Goal: Contribute content: Contribute content

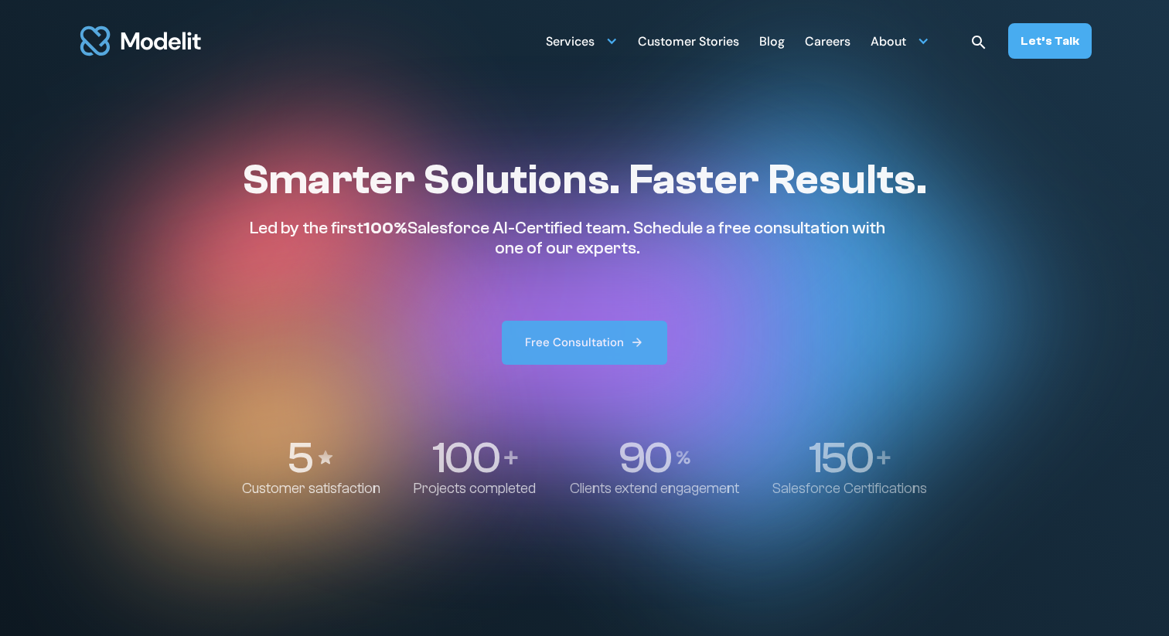
click at [713, 44] on div "Customer Stories" at bounding box center [688, 43] width 101 height 30
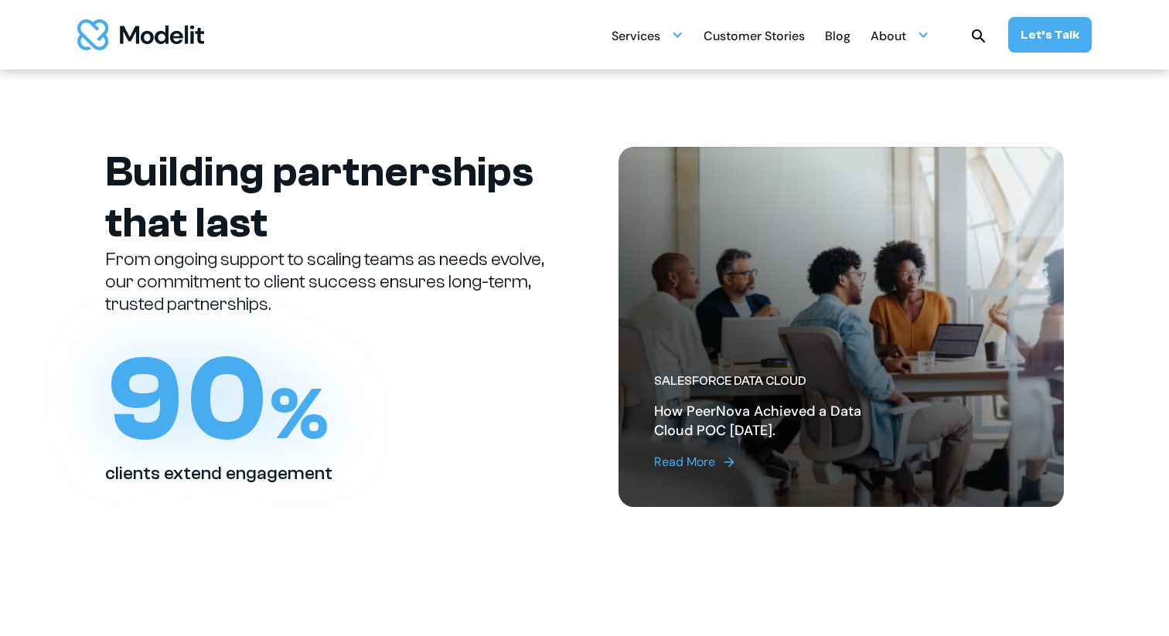
click at [694, 459] on div "Read More" at bounding box center [684, 462] width 61 height 19
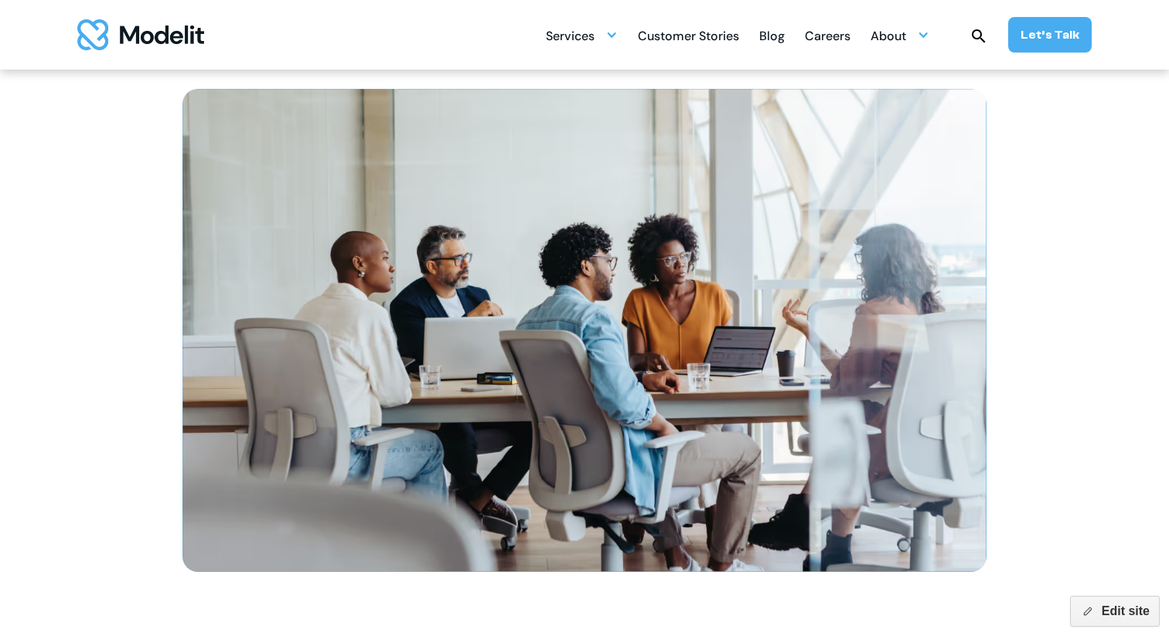
scroll to position [224, 0]
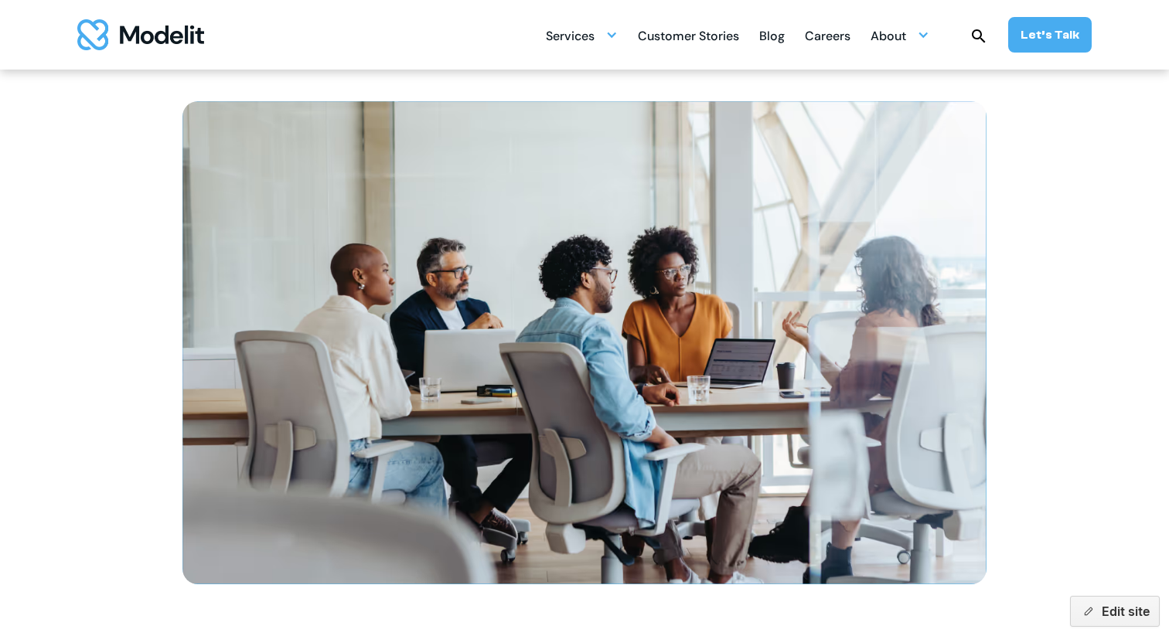
click at [1052, 179] on div "BACK TO OUR WORK How PeerNova Achieved a Data Cloud POC in 21 Days." at bounding box center [584, 219] width 1021 height 886
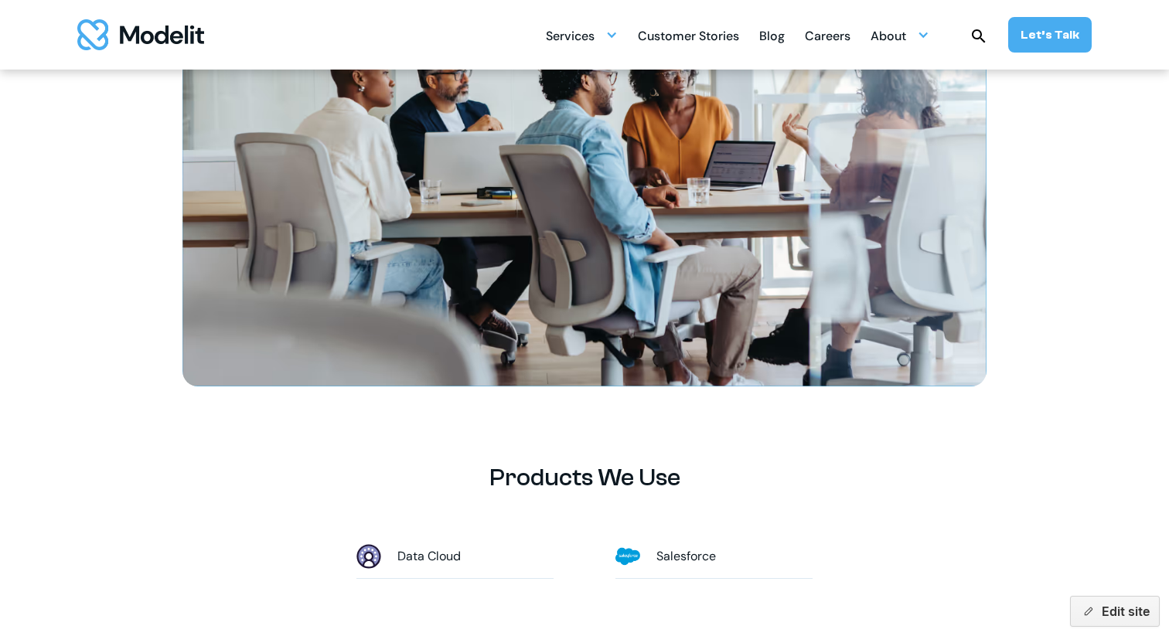
scroll to position [0, 0]
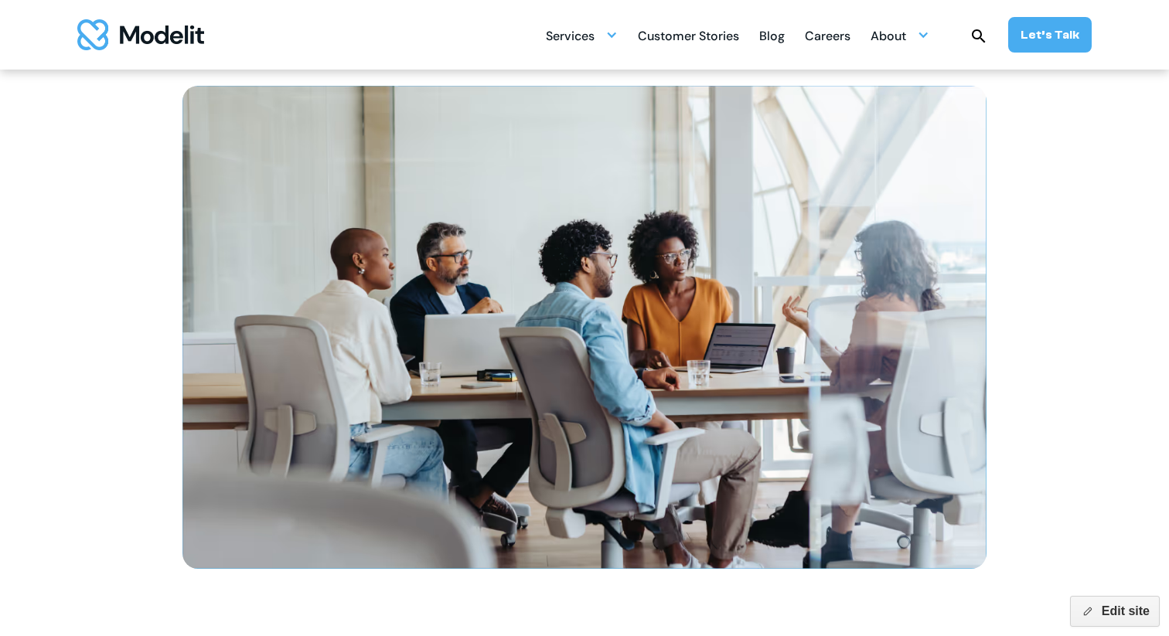
scroll to position [236, 0]
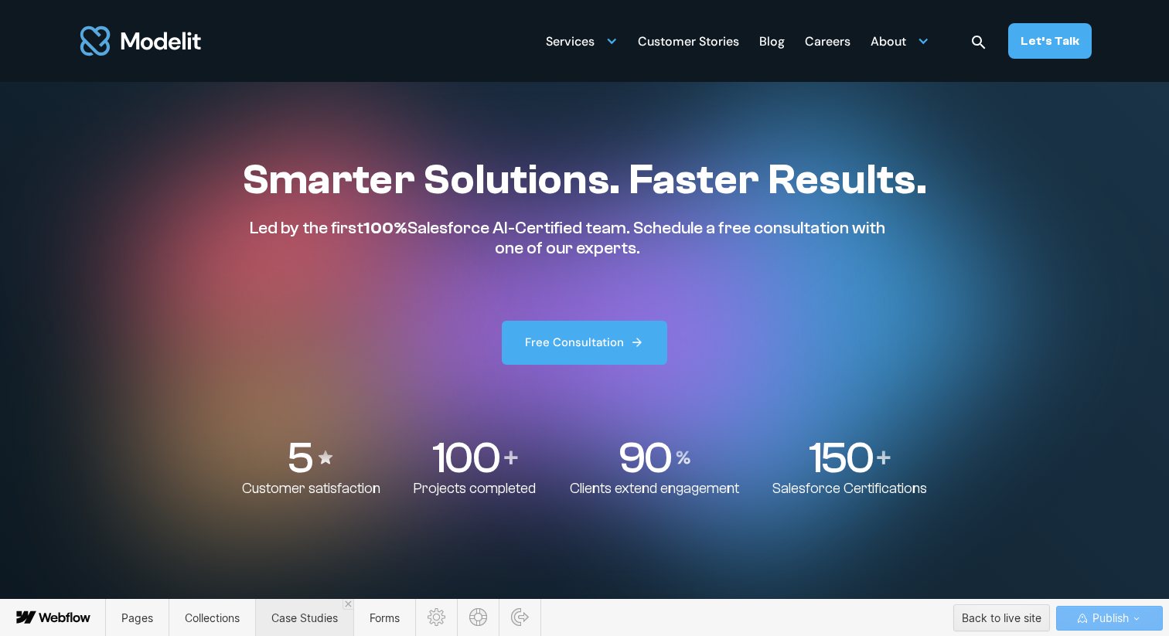
click at [286, 615] on span "Case Studies" at bounding box center [304, 618] width 67 height 13
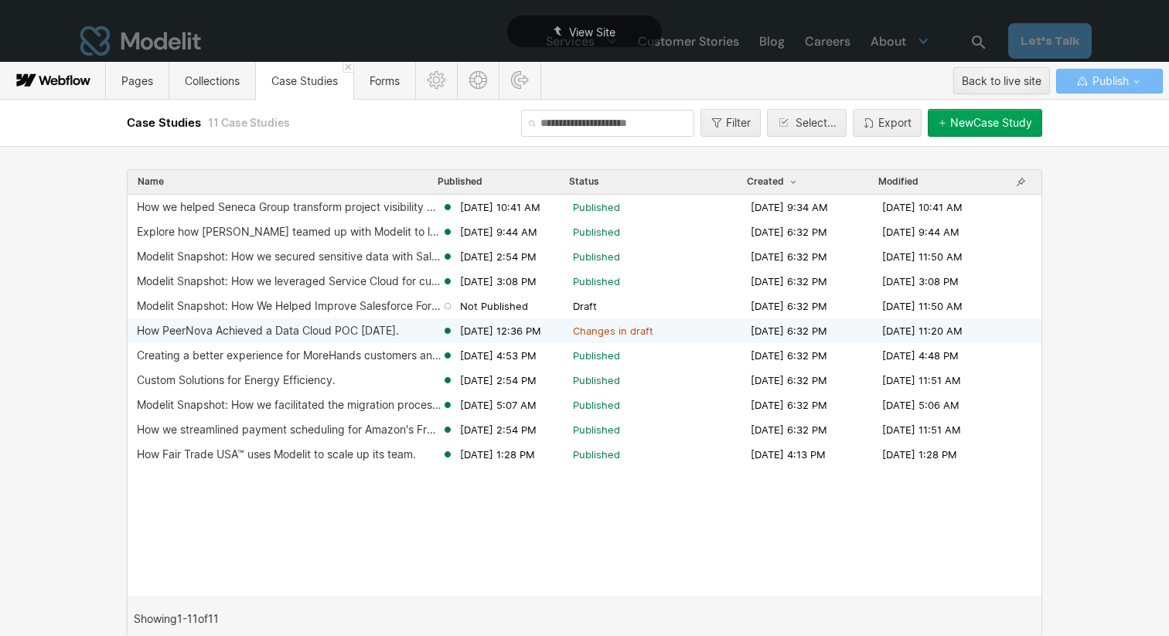
click at [476, 329] on span "Aug 14, 2025 12:36 PM" at bounding box center [500, 331] width 81 height 14
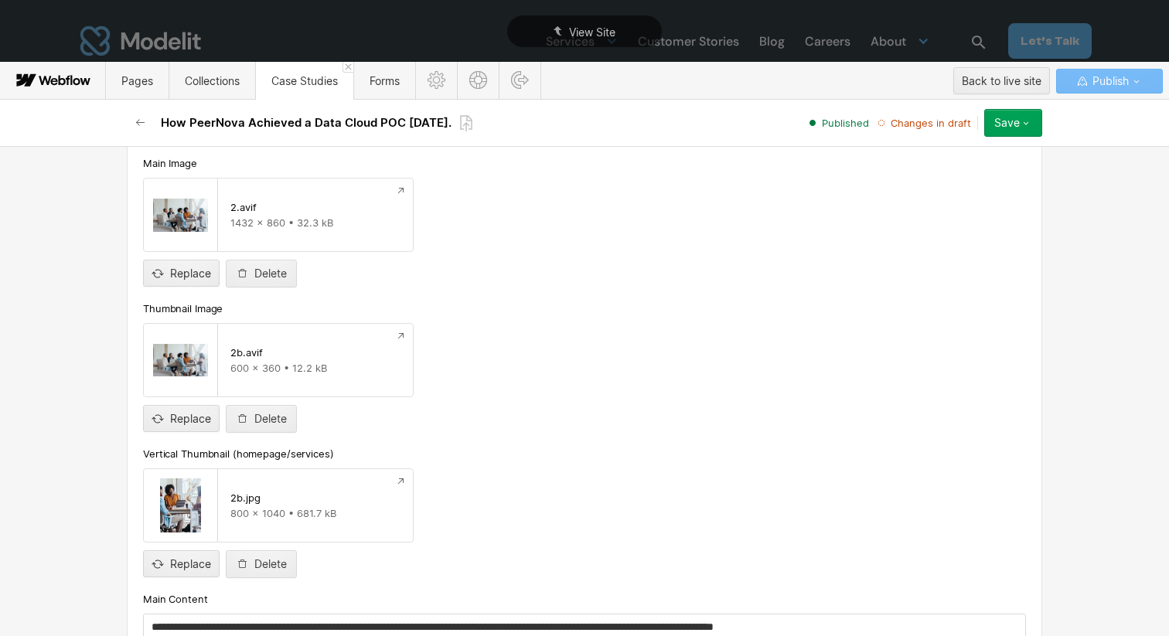
scroll to position [754, 0]
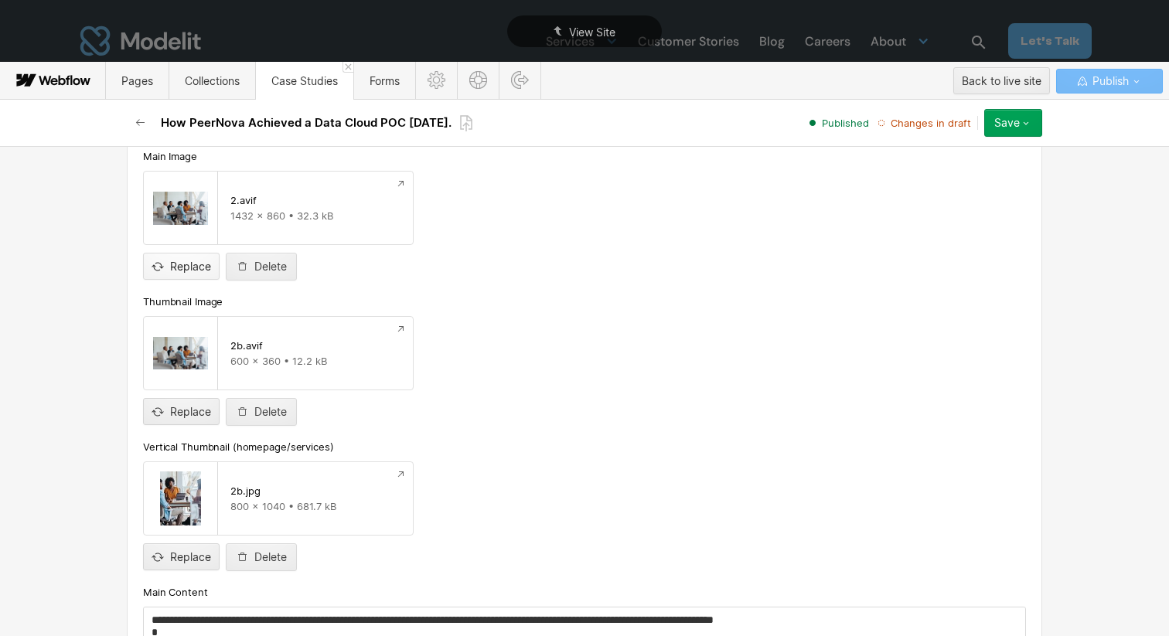
click at [177, 261] on input "file" at bounding box center [181, 253] width 75 height 51
click at [976, 409] on div "Replace Delete" at bounding box center [584, 412] width 883 height 28
click at [169, 267] on input "file" at bounding box center [181, 253] width 75 height 51
type input "**********"
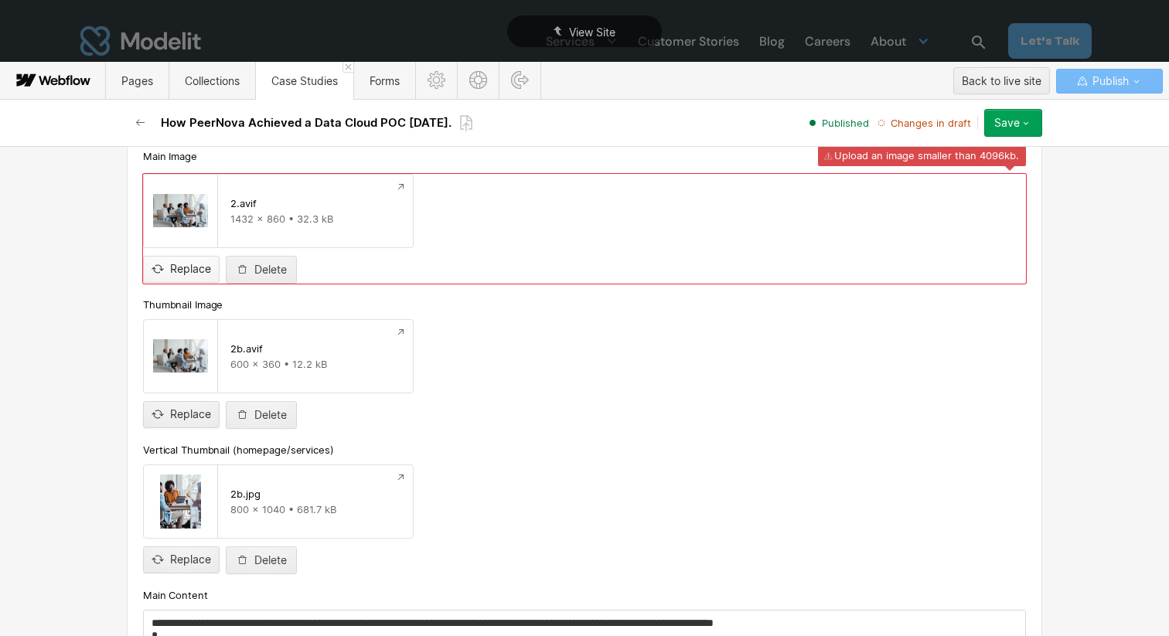
click at [169, 274] on input "file" at bounding box center [181, 256] width 75 height 51
type input "**********"
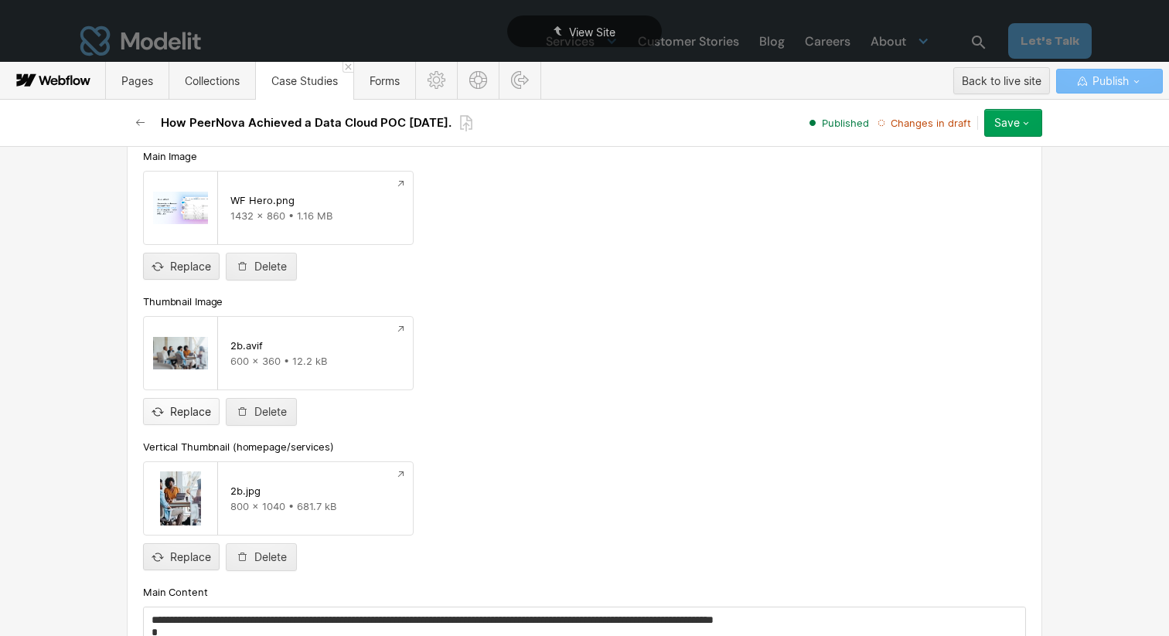
click at [195, 410] on input "file" at bounding box center [181, 399] width 75 height 51
click at [192, 413] on input "file" at bounding box center [181, 399] width 75 height 51
type input "**********"
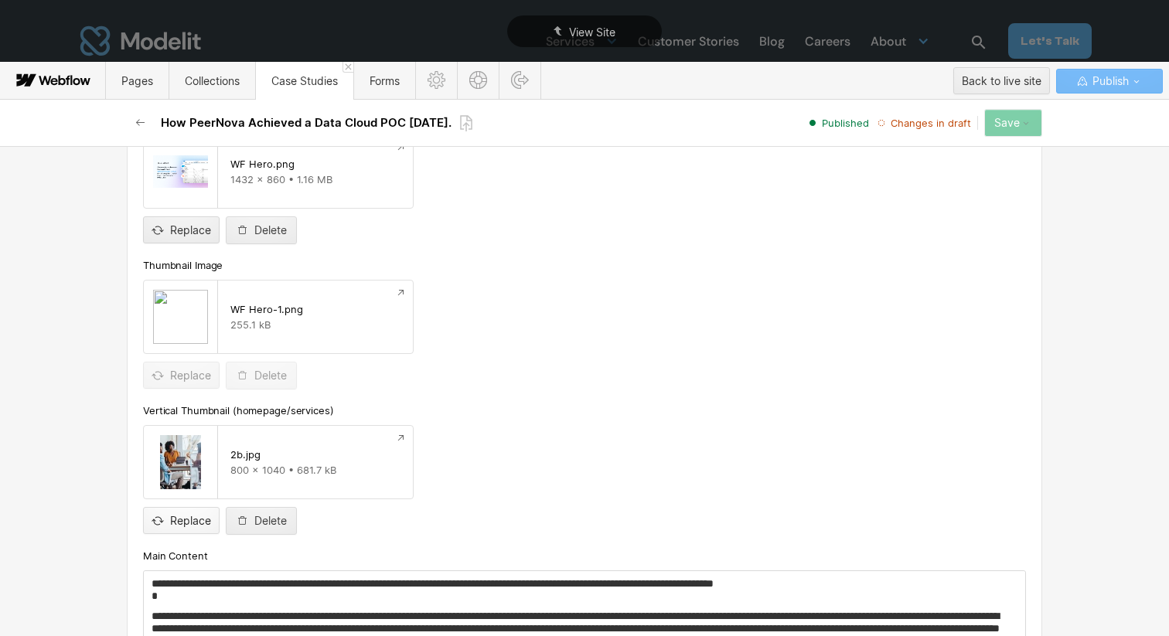
click at [189, 518] on input "file" at bounding box center [181, 508] width 75 height 51
type input "**********"
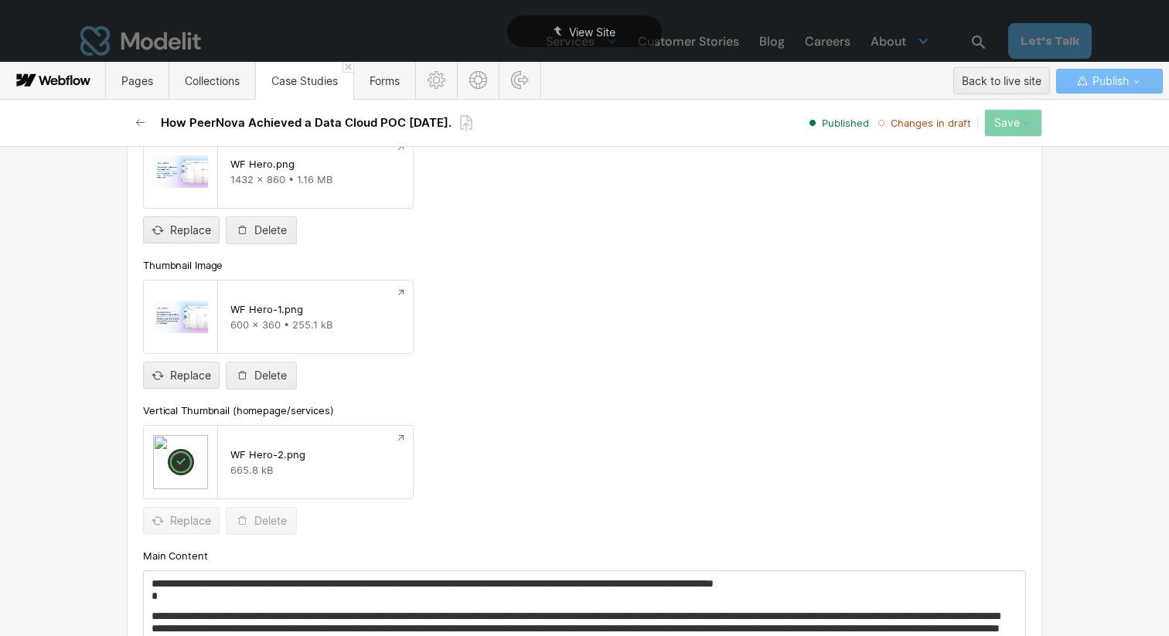
scroll to position [805, 0]
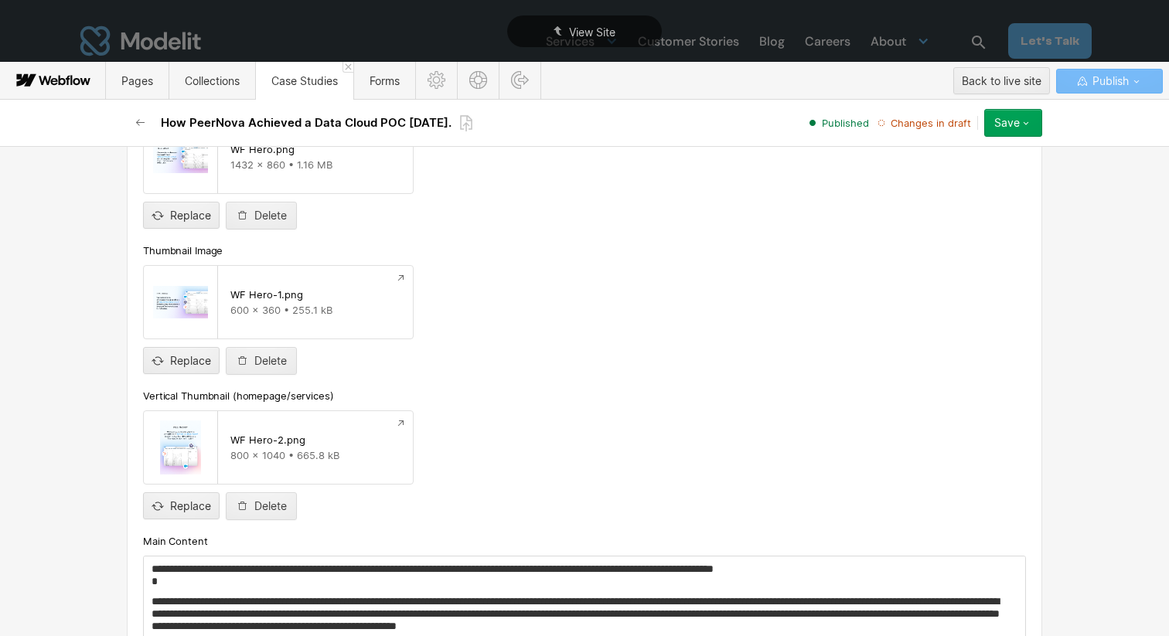
click at [1015, 122] on div "Save" at bounding box center [1007, 123] width 26 height 12
click at [945, 179] on span "Publish now" at bounding box center [926, 175] width 53 height 15
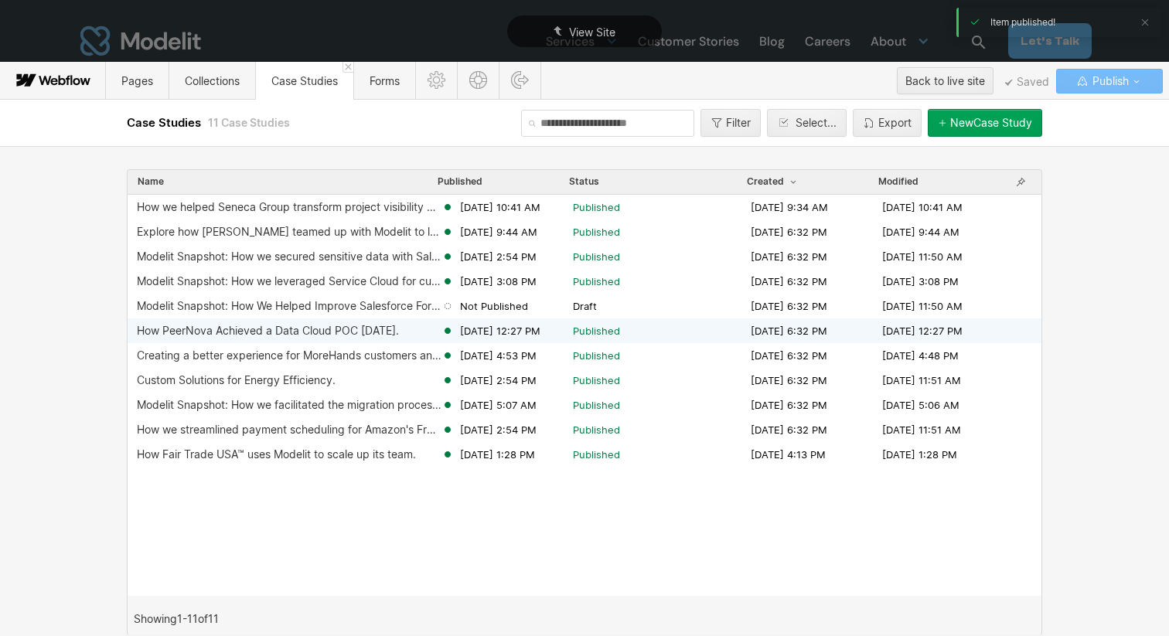
click at [377, 325] on div "How PeerNova Achieved a Data Cloud POC [DATE]." at bounding box center [268, 331] width 262 height 12
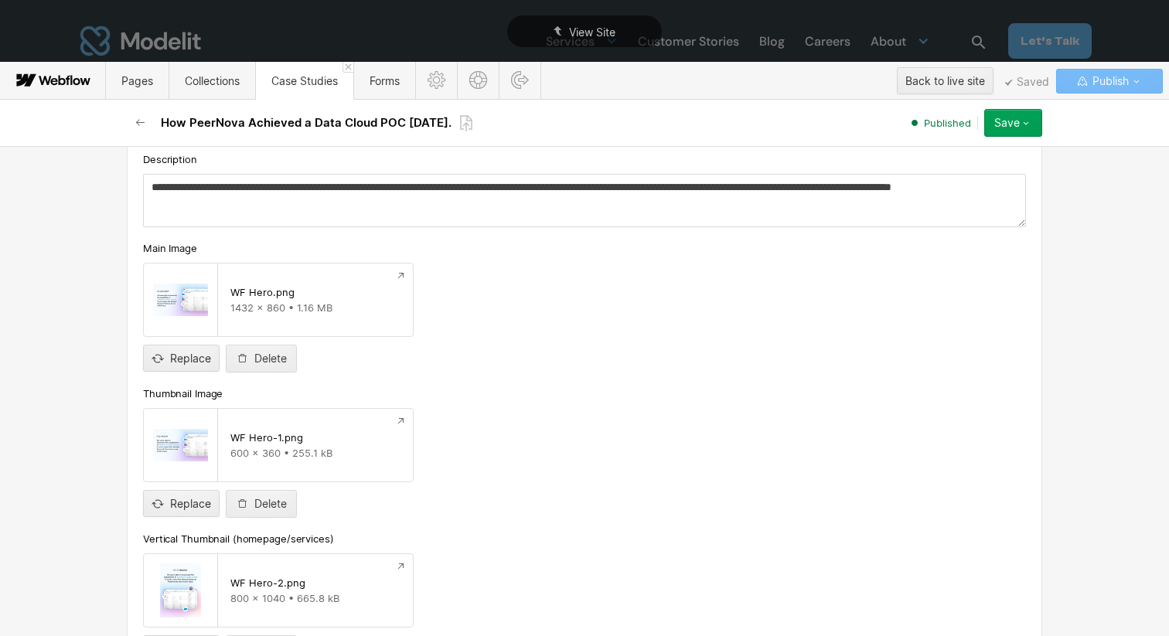
scroll to position [781, 0]
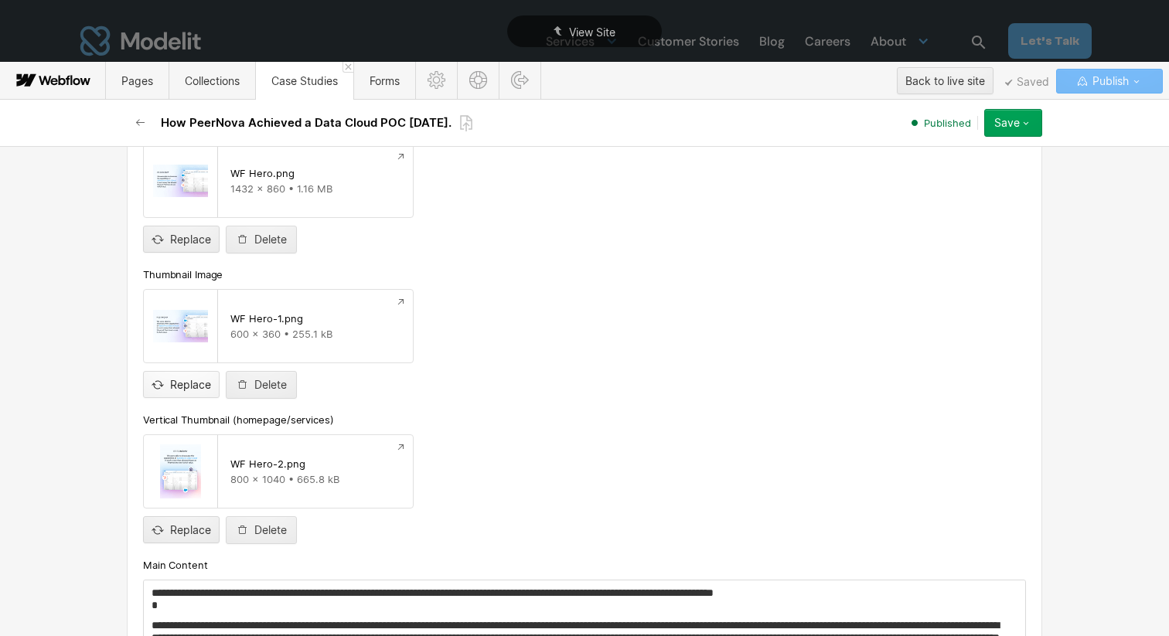
click at [187, 381] on input "file" at bounding box center [181, 371] width 75 height 51
type input "**********"
click at [1022, 125] on icon "button" at bounding box center [1026, 123] width 12 height 12
click at [981, 181] on div "Republish" at bounding box center [965, 175] width 153 height 21
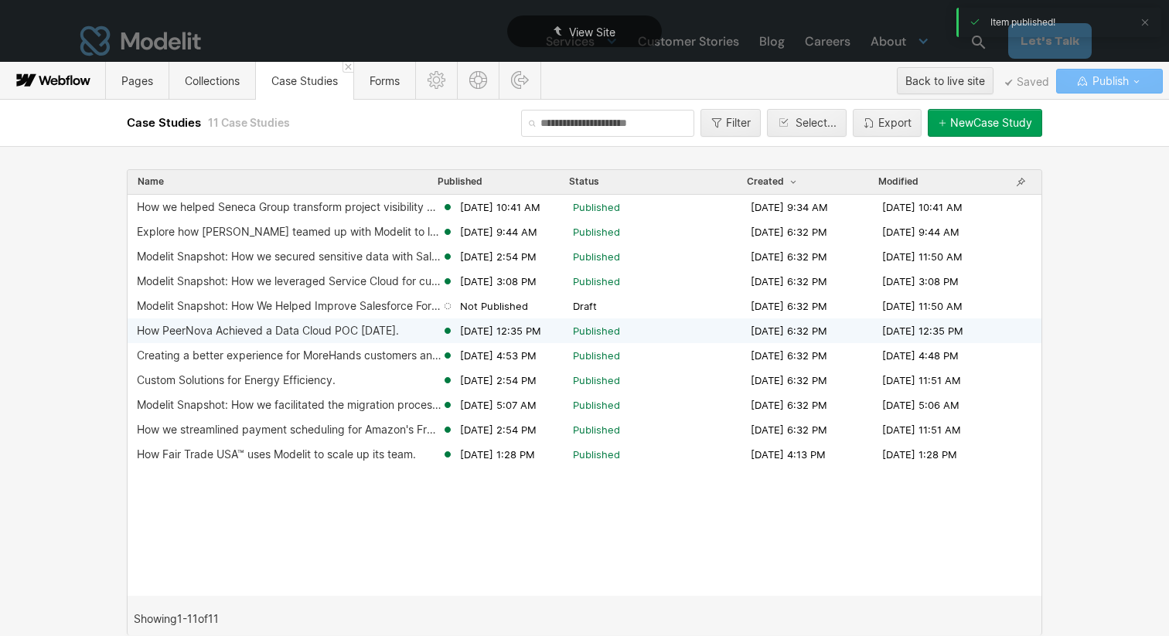
click at [370, 333] on div "How PeerNova Achieved a Data Cloud POC [DATE]." at bounding box center [268, 331] width 262 height 12
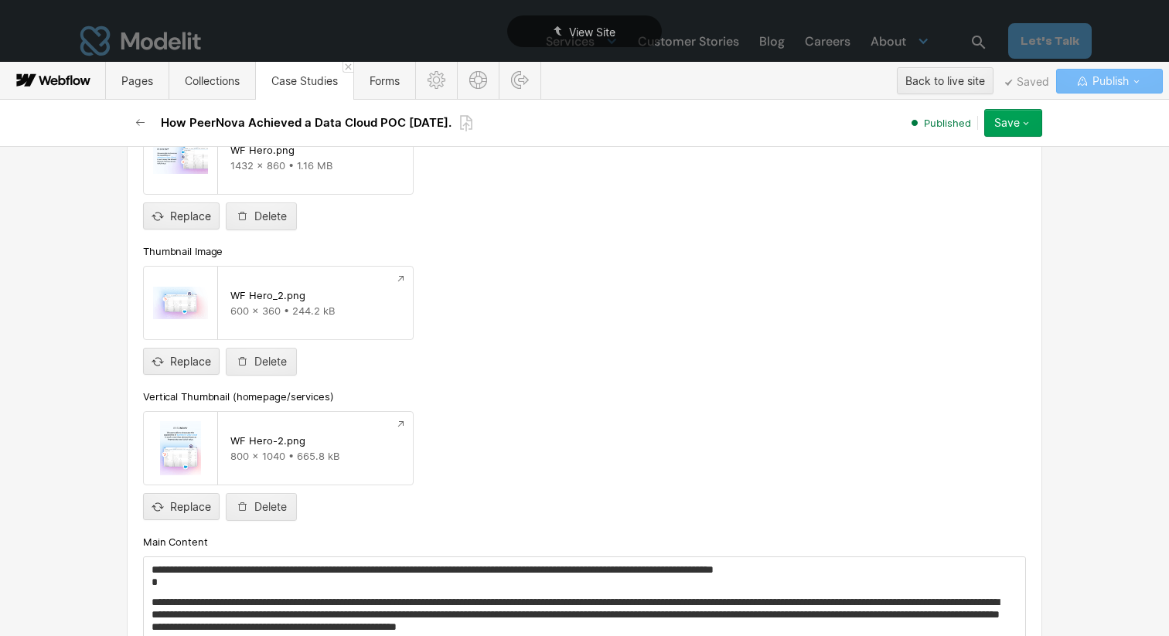
scroll to position [771, 0]
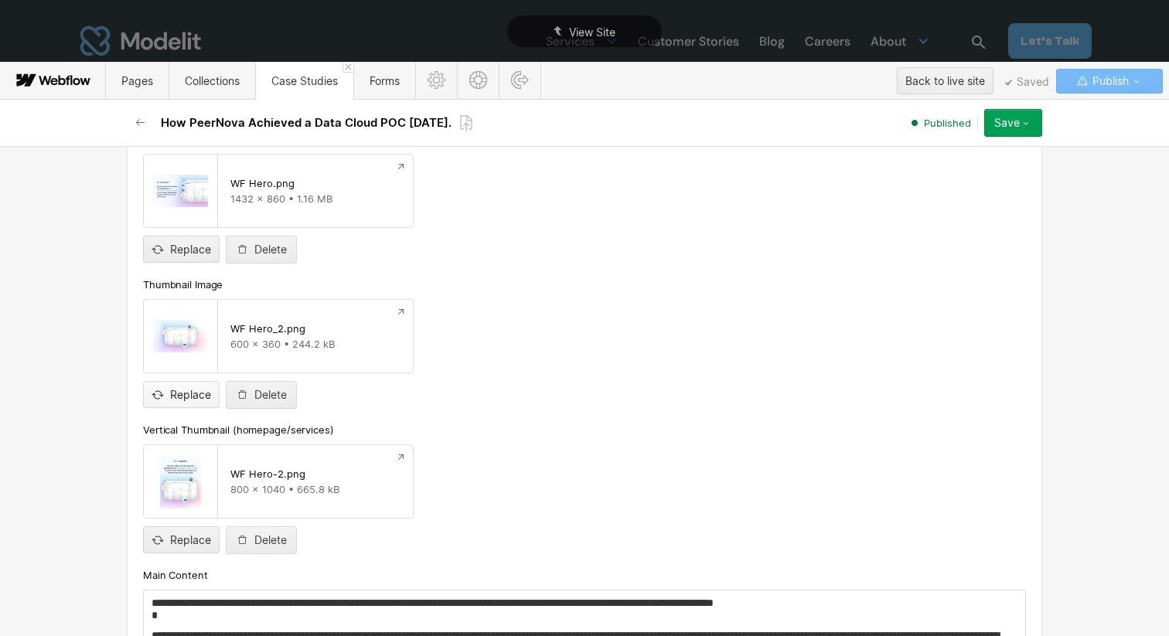
click at [175, 391] on input "file" at bounding box center [181, 381] width 75 height 51
type input "**********"
click at [197, 396] on input "file" at bounding box center [181, 381] width 75 height 51
type input "**********"
click at [1019, 120] on div "Save" at bounding box center [1007, 123] width 26 height 12
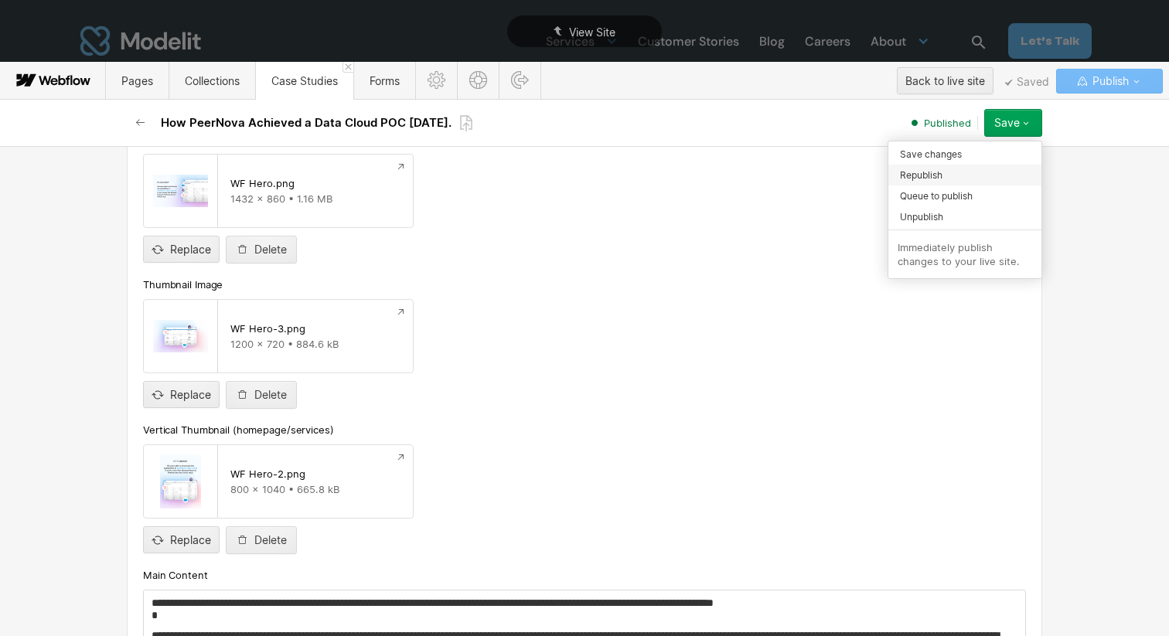
click at [949, 180] on div "Republish" at bounding box center [965, 175] width 153 height 21
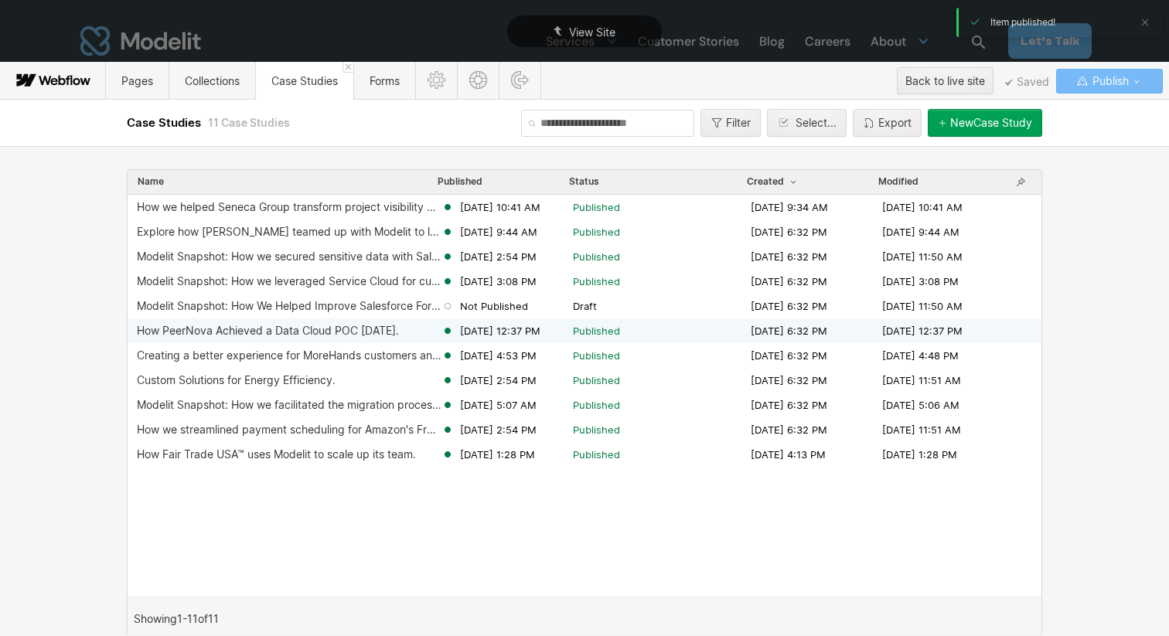
click at [399, 336] on div "How PeerNova Achieved a Data Cloud POC [DATE]." at bounding box center [268, 331] width 262 height 12
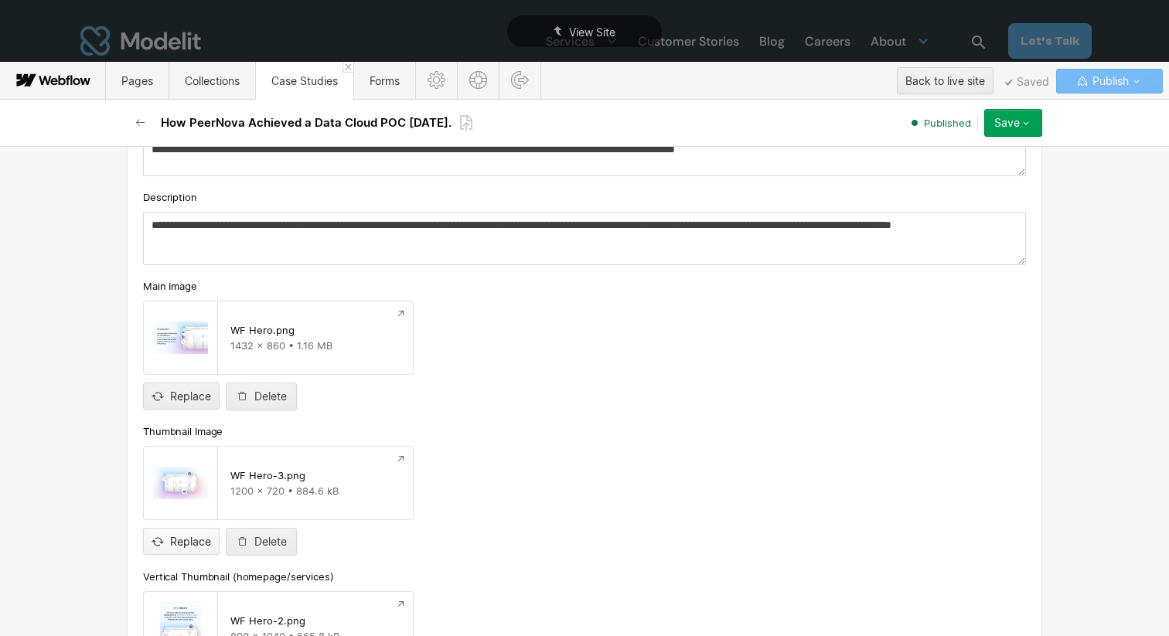
scroll to position [733, 0]
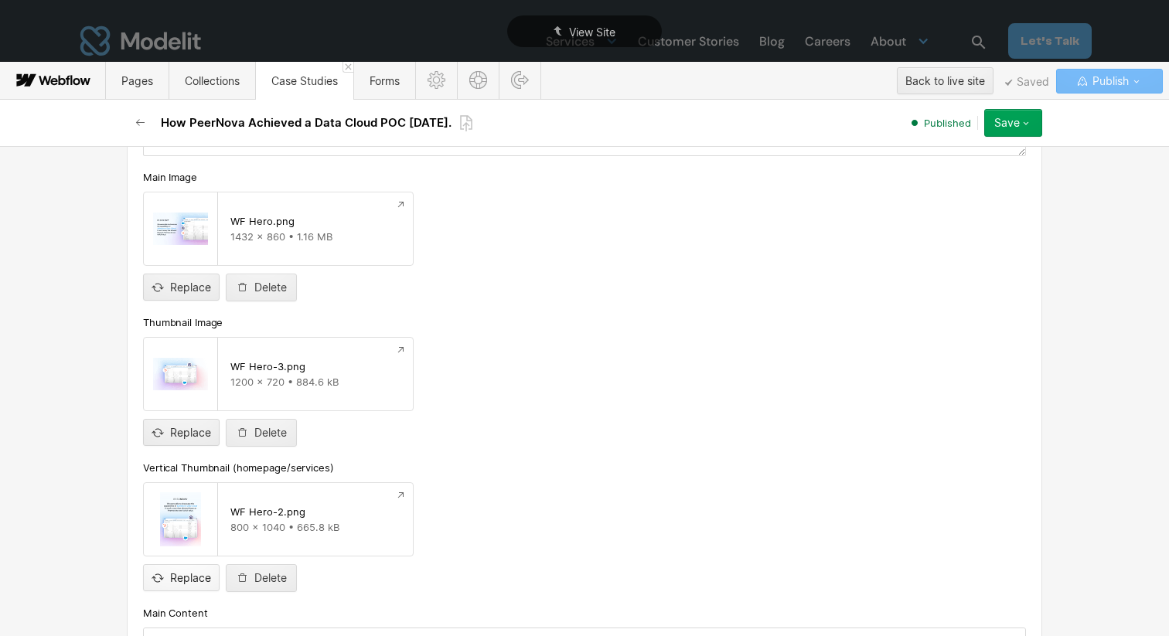
click at [191, 584] on input "file" at bounding box center [181, 565] width 75 height 51
type input "**********"
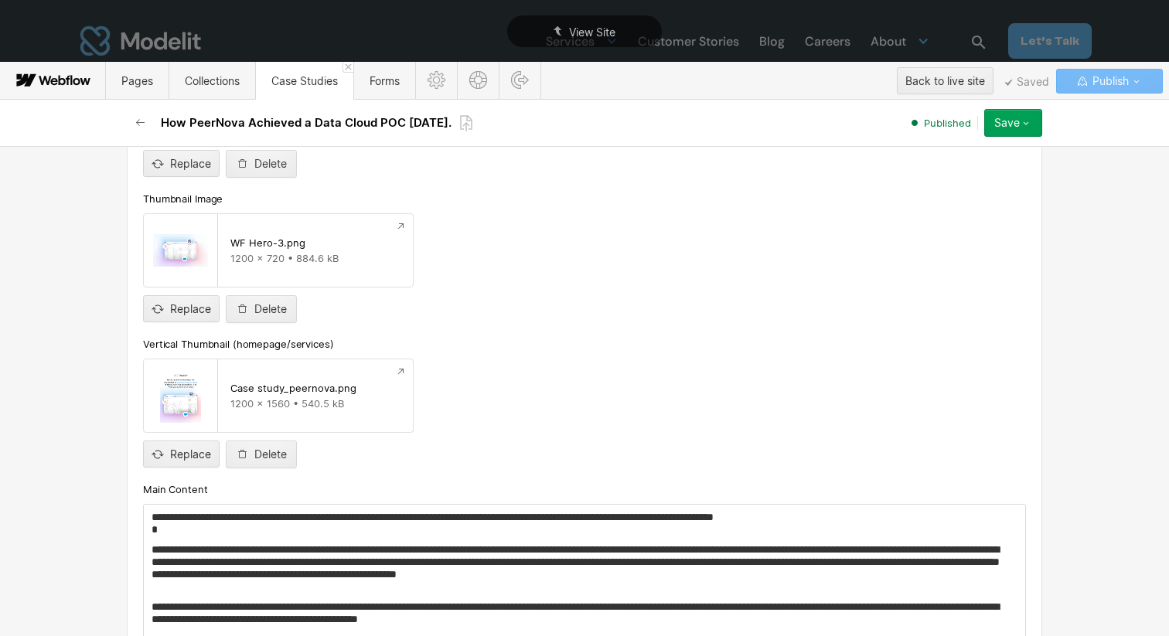
scroll to position [879, 0]
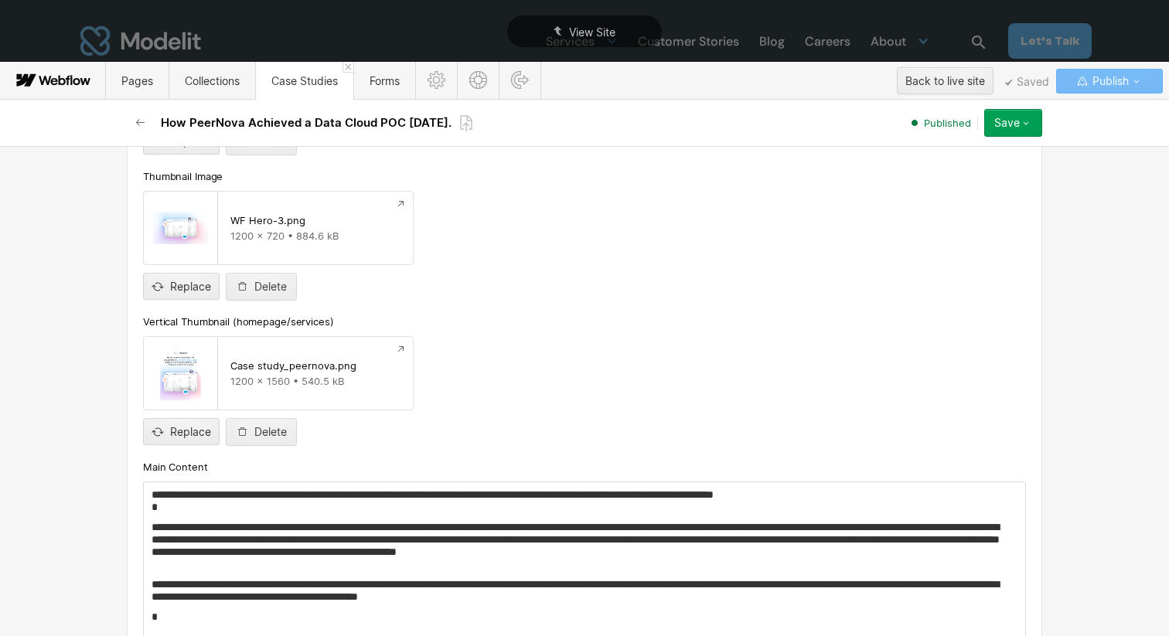
click at [1010, 118] on div "Save" at bounding box center [1007, 123] width 26 height 12
drag, startPoint x: 957, startPoint y: 197, endPoint x: 963, endPoint y: 176, distance: 21.6
click at [963, 176] on div "Save changes Republish Queue to publish Unpublish" at bounding box center [965, 186] width 153 height 84
click at [1013, 131] on button "Save" at bounding box center [1013, 123] width 58 height 28
click at [977, 172] on div "Republish" at bounding box center [965, 175] width 153 height 21
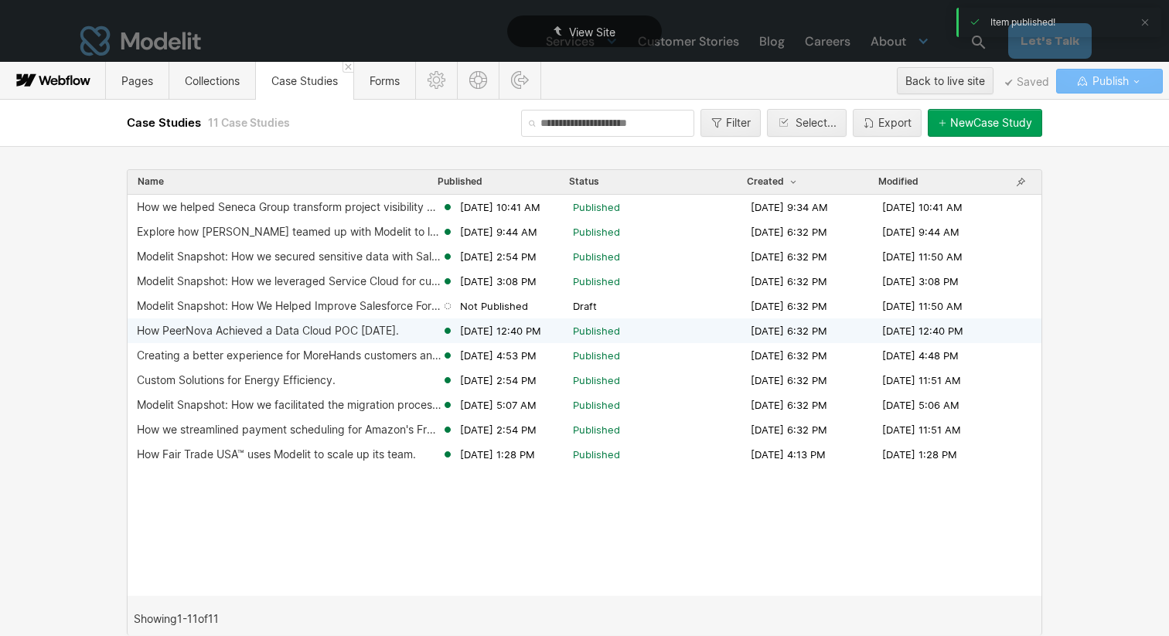
click at [383, 335] on div "How PeerNova Achieved a Data Cloud POC [DATE]." at bounding box center [268, 331] width 262 height 12
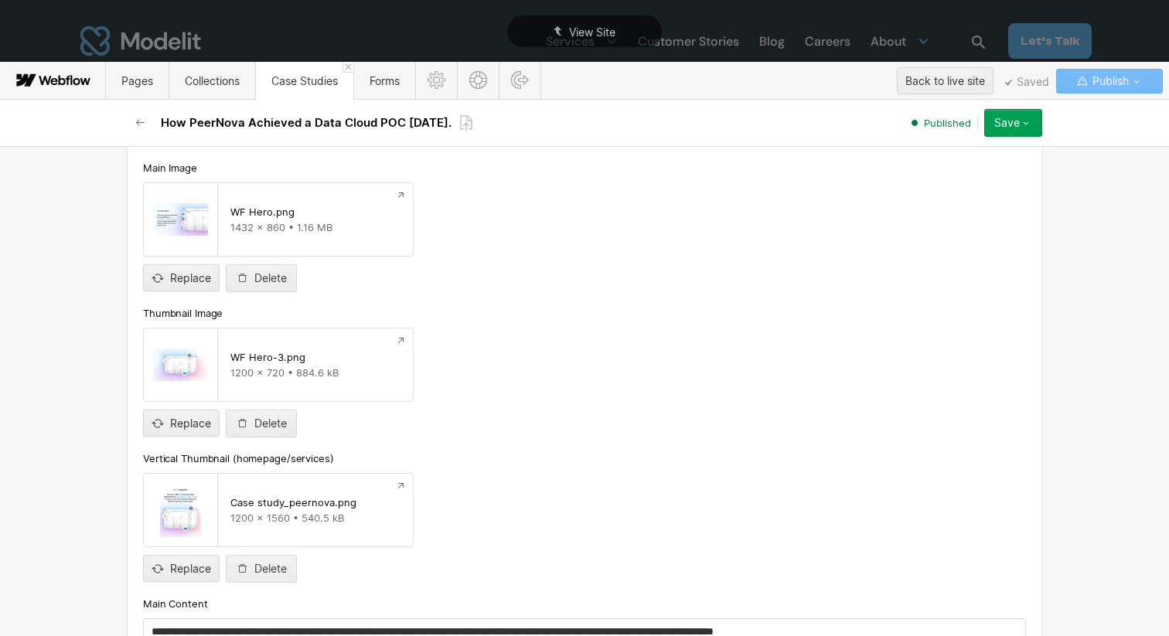
scroll to position [790, 0]
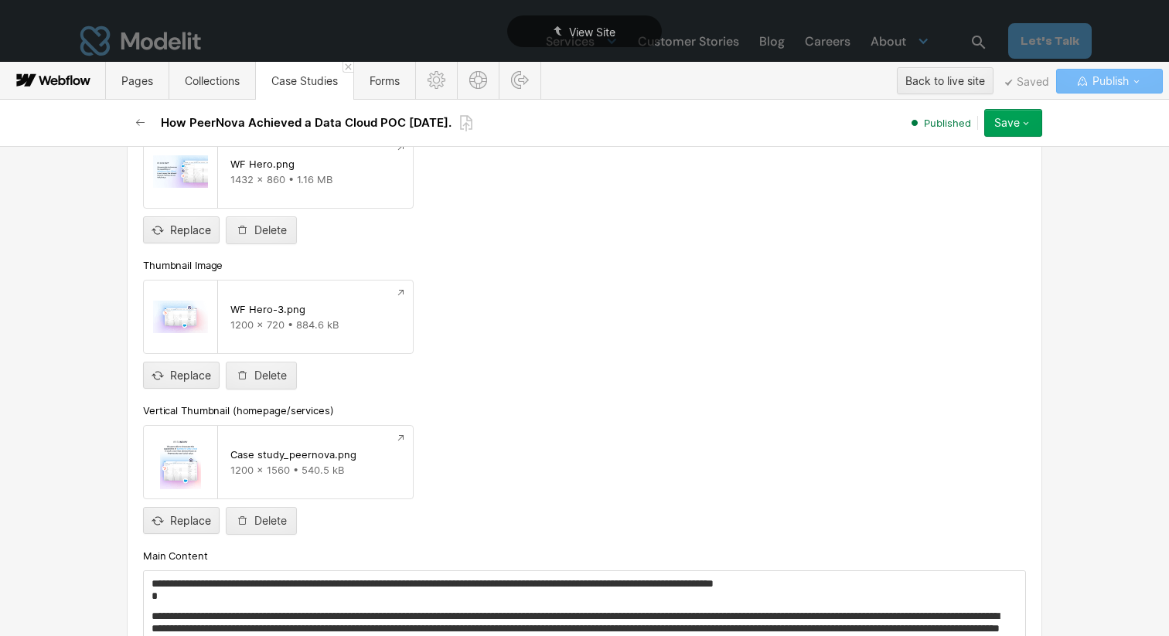
click at [197, 534] on div "Replace Delete" at bounding box center [584, 521] width 883 height 28
click at [190, 517] on input "file" at bounding box center [181, 508] width 75 height 51
type input "**********"
click at [1020, 122] on icon "button" at bounding box center [1026, 123] width 12 height 12
click at [981, 169] on div "Republish" at bounding box center [965, 175] width 153 height 21
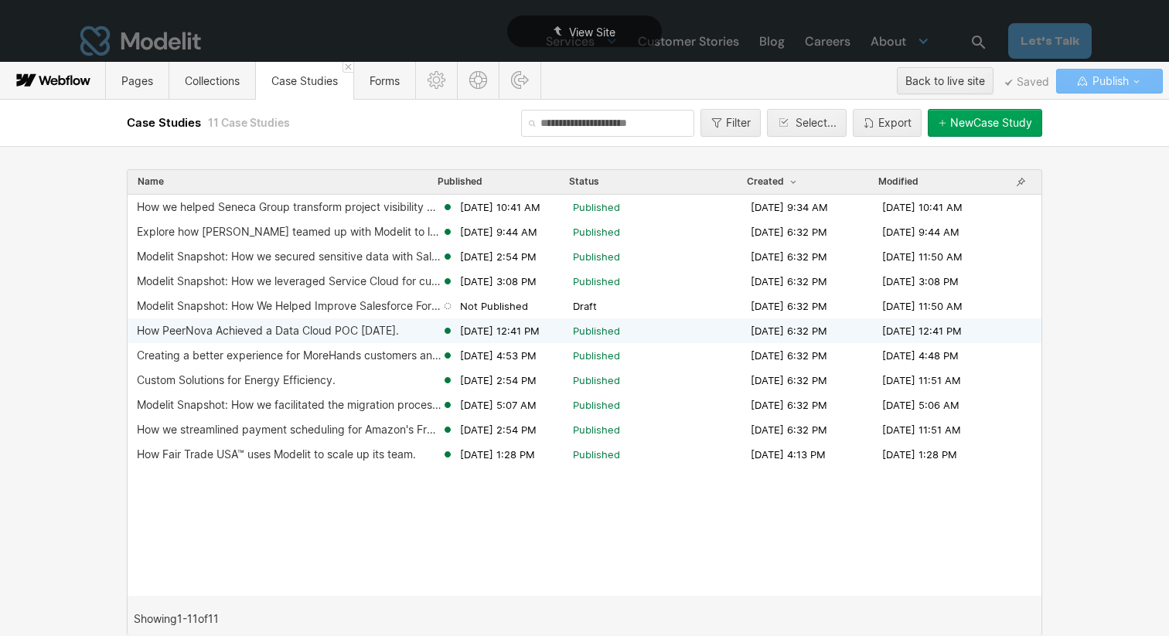
click at [339, 329] on div "How PeerNova Achieved a Data Cloud POC [DATE]." at bounding box center [268, 331] width 262 height 12
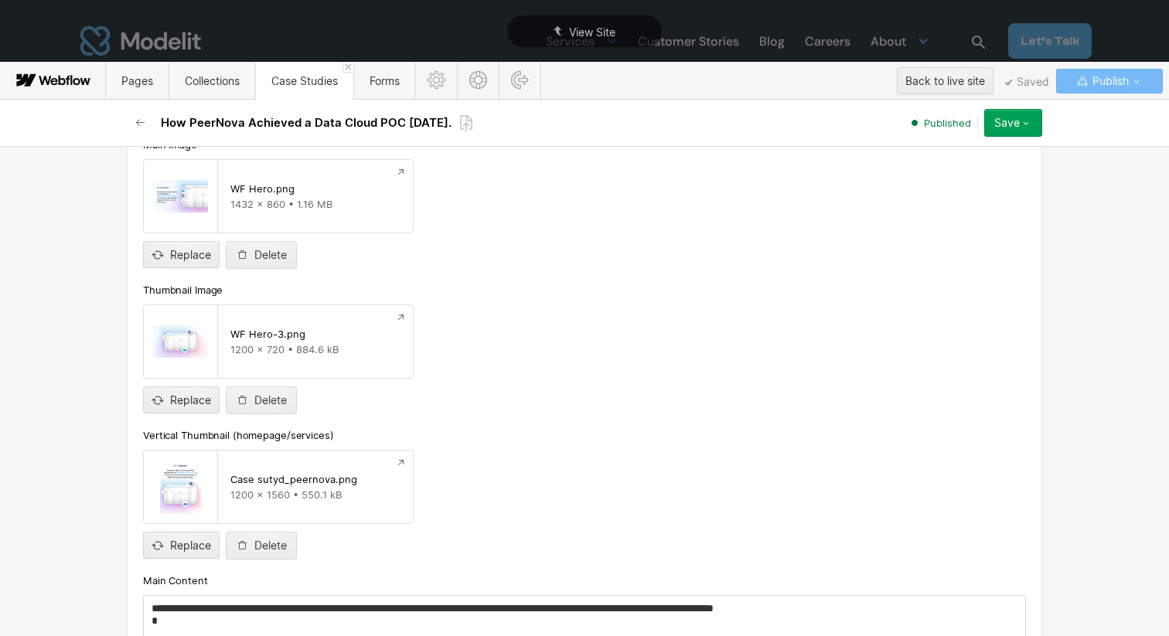
scroll to position [759, 0]
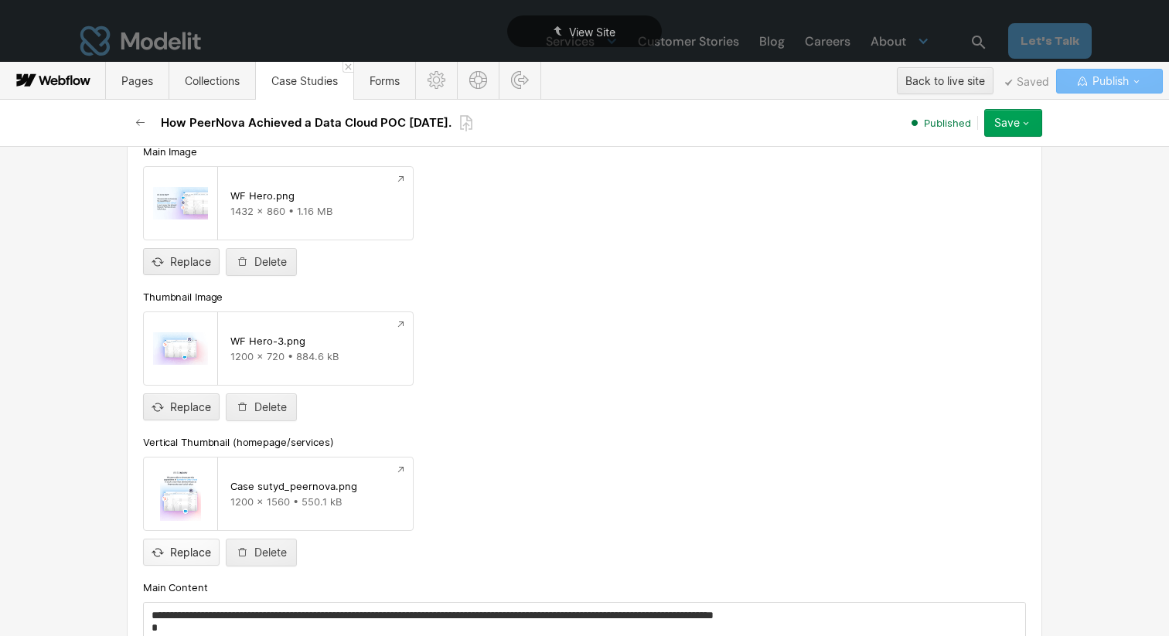
click at [188, 557] on input "file" at bounding box center [181, 539] width 75 height 51
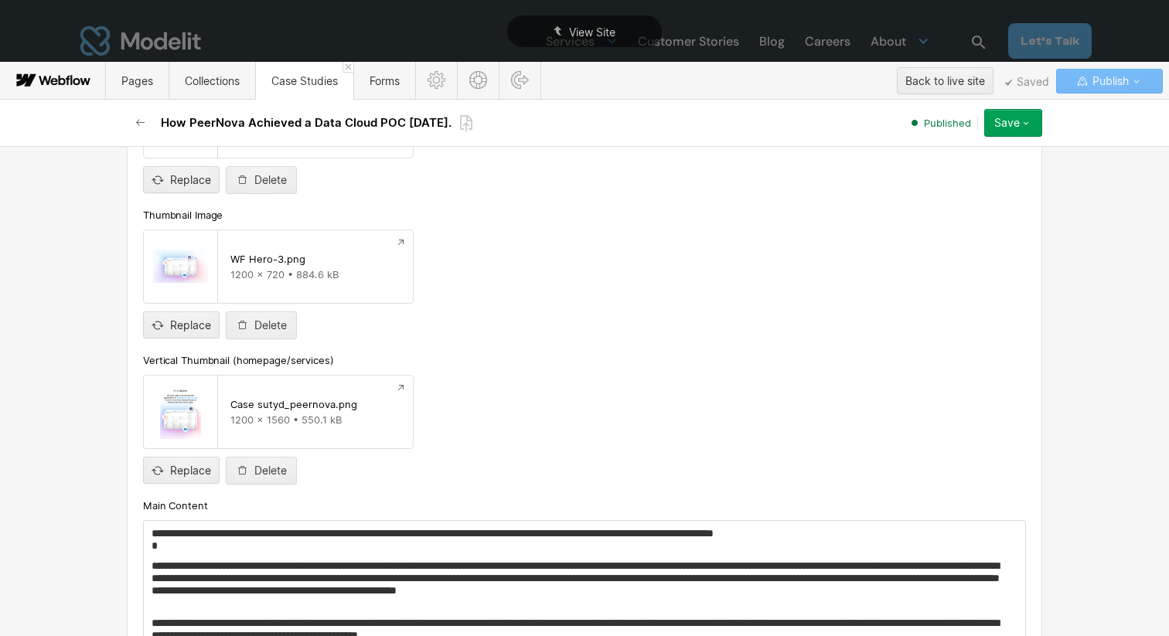
scroll to position [862, 0]
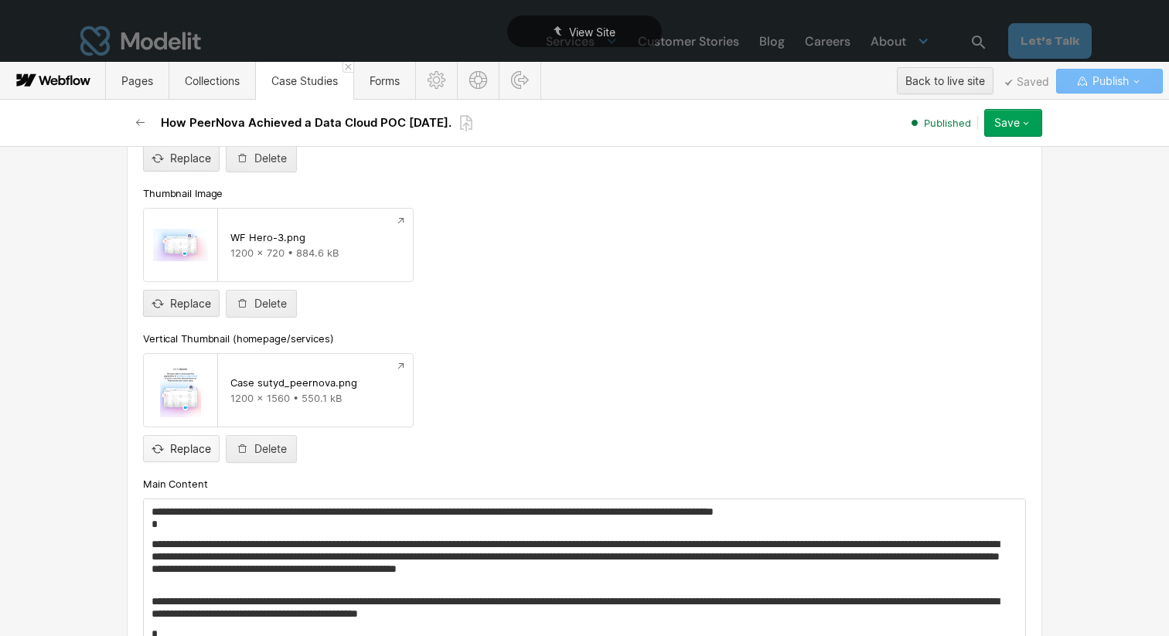
click at [186, 442] on input "file" at bounding box center [181, 436] width 75 height 51
type input "**********"
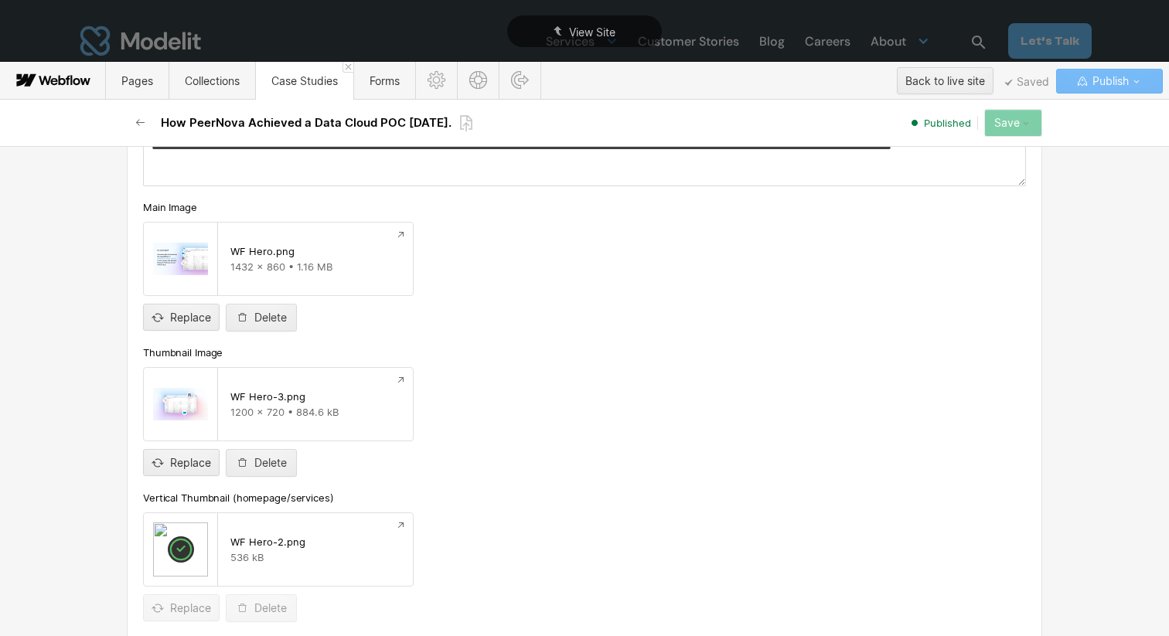
scroll to position [670, 0]
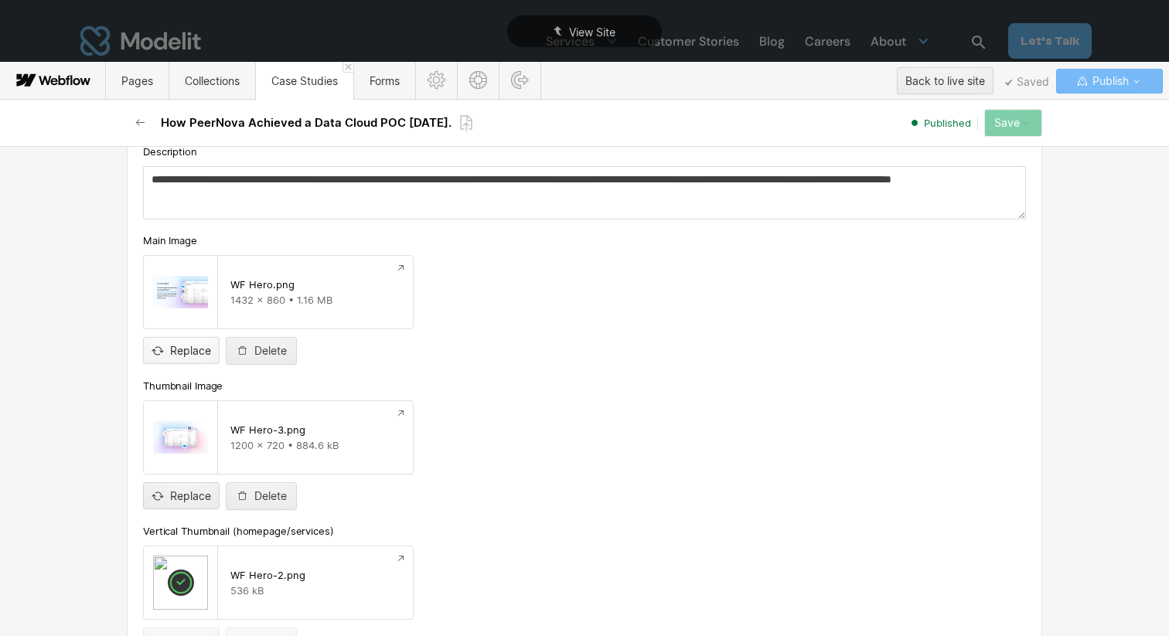
click at [194, 346] on input "file" at bounding box center [181, 337] width 75 height 51
type input "**********"
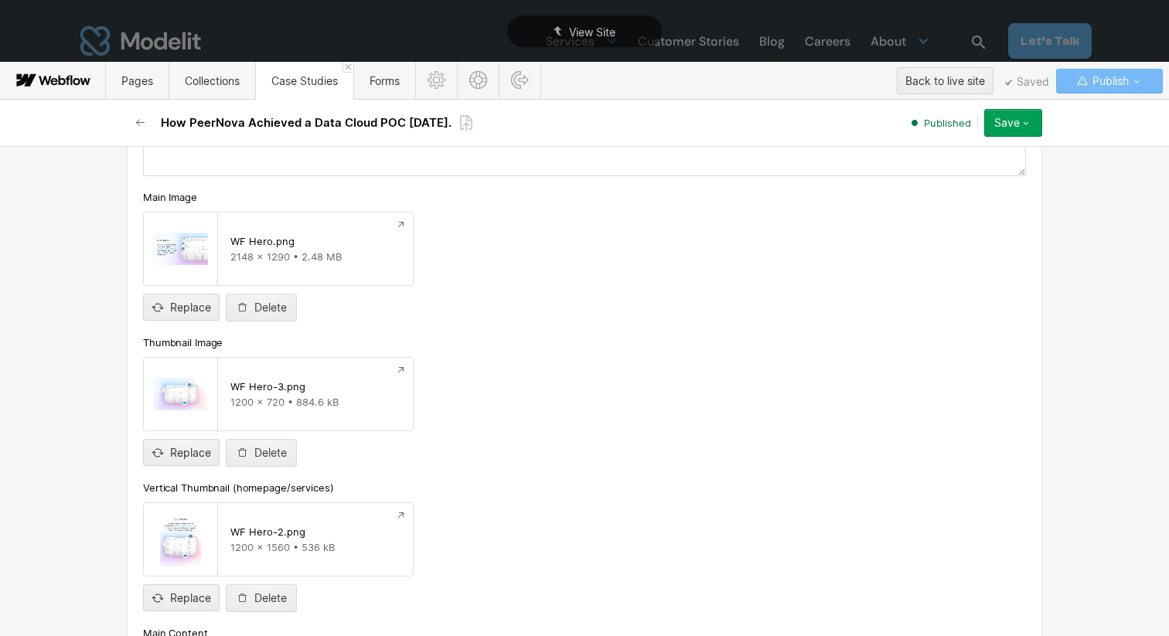
scroll to position [780, 0]
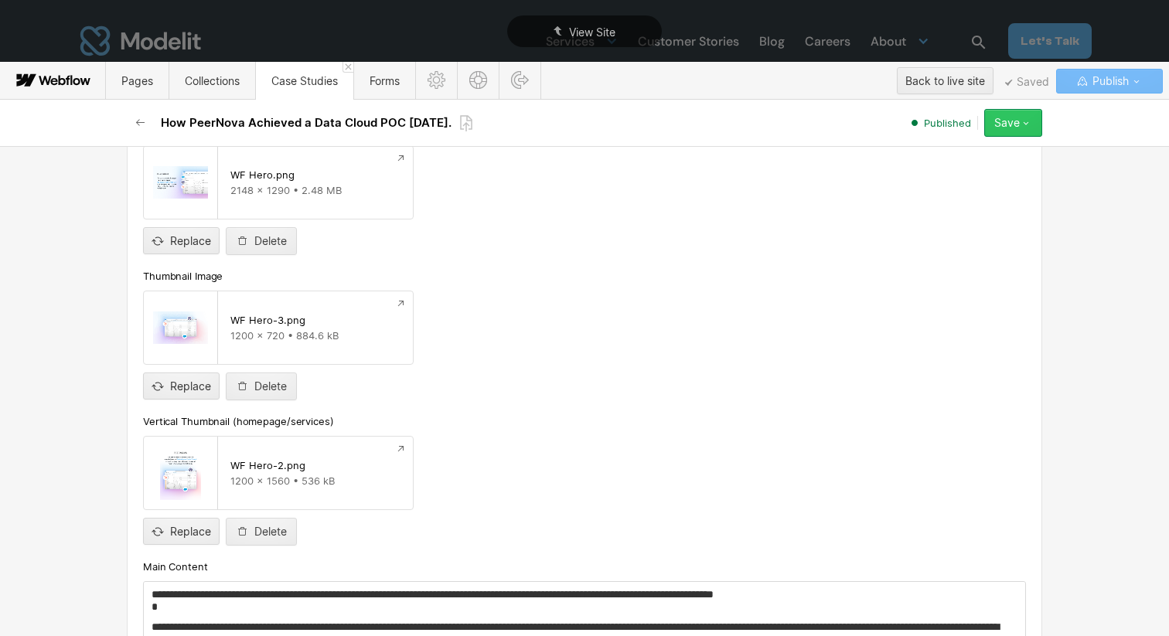
click at [1022, 120] on icon "button" at bounding box center [1026, 123] width 12 height 12
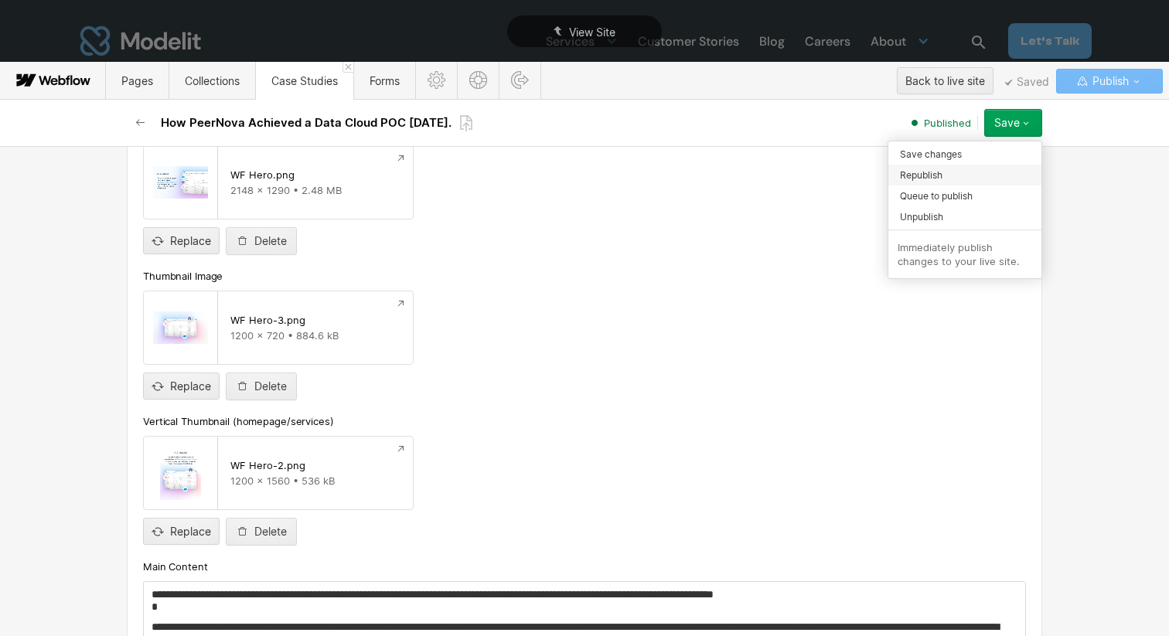
click at [917, 175] on span "Republish" at bounding box center [921, 175] width 43 height 15
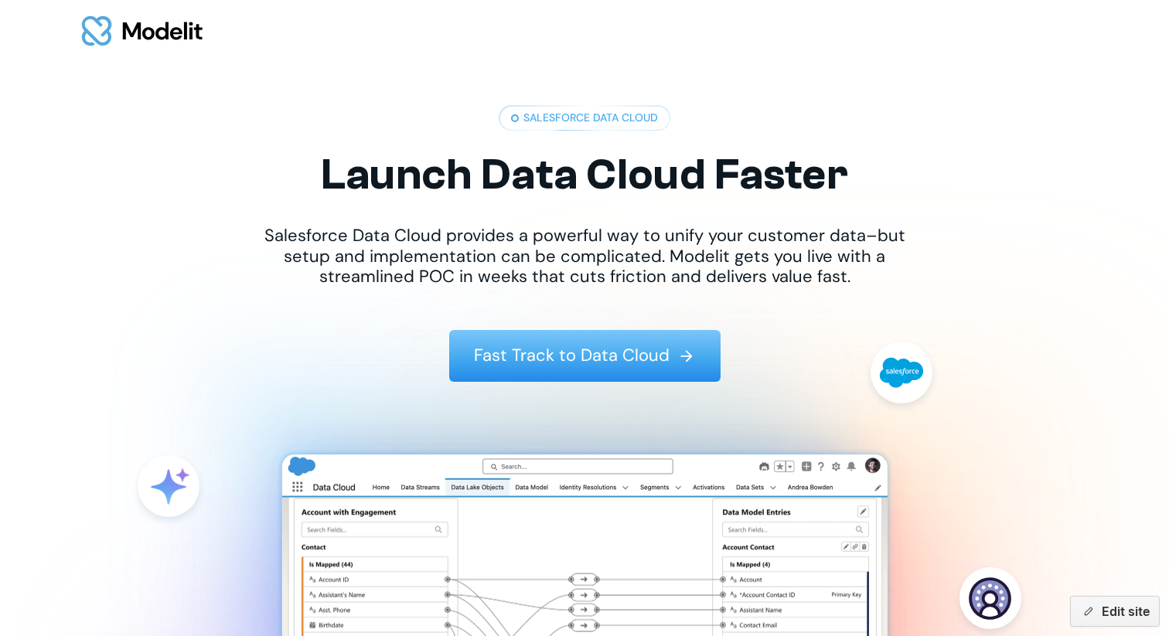
click at [125, 27] on img at bounding box center [142, 31] width 127 height 48
